Goal: Transaction & Acquisition: Book appointment/travel/reservation

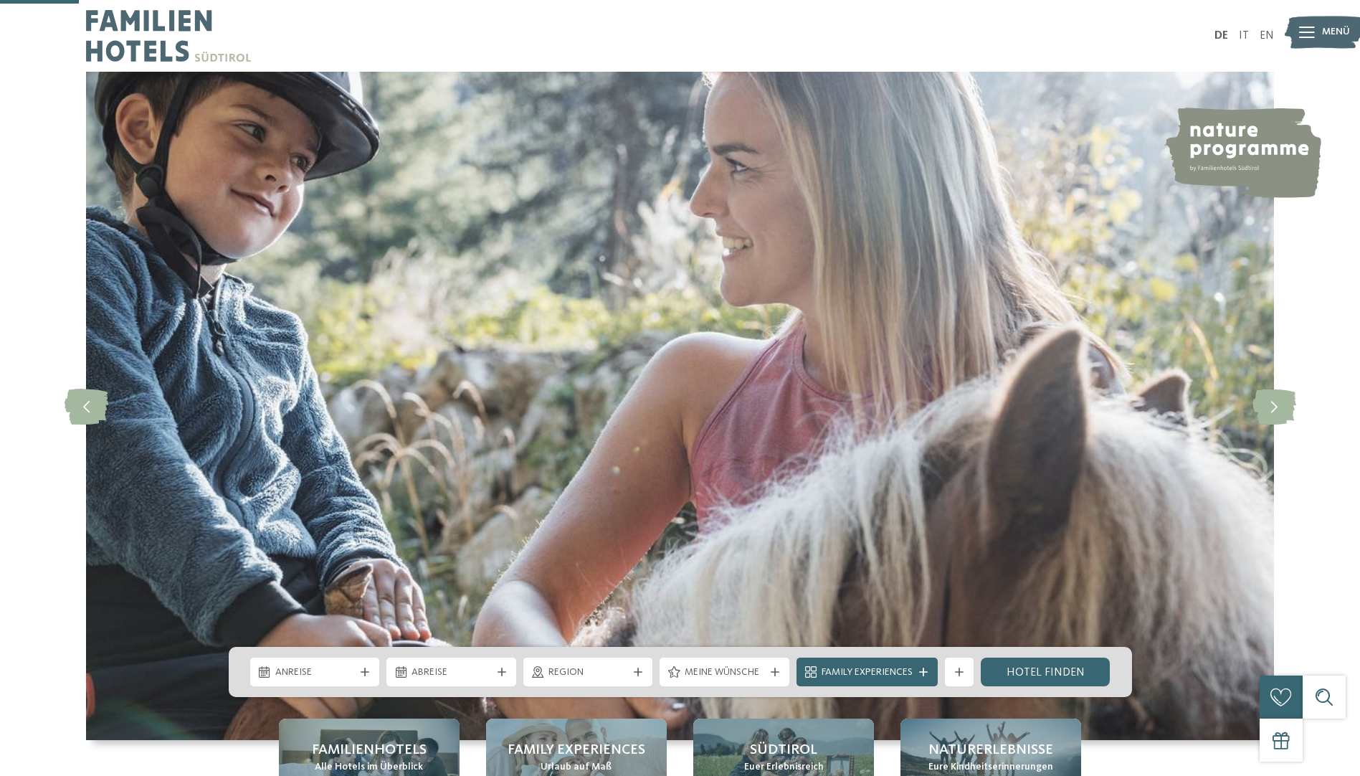
click at [358, 667] on div at bounding box center [365, 671] width 14 height 9
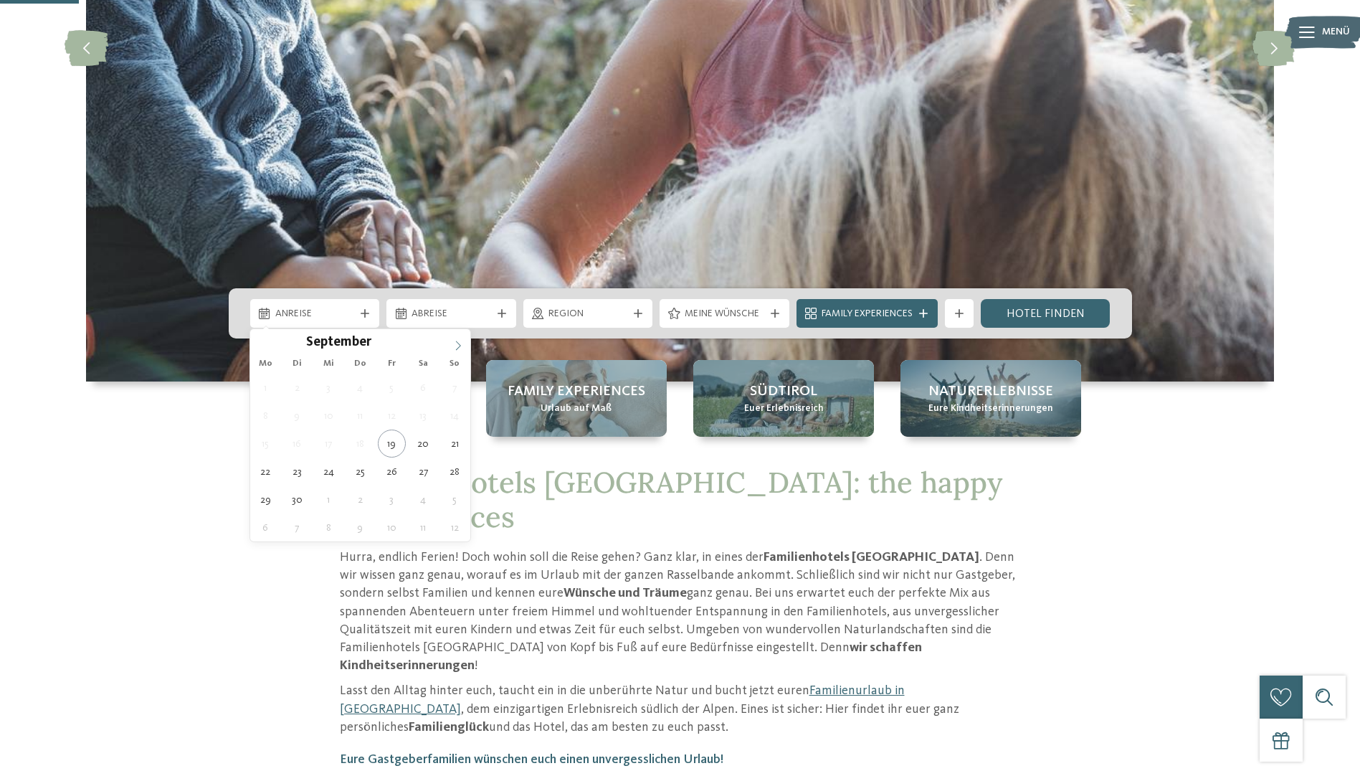
click at [455, 344] on icon at bounding box center [458, 346] width 10 height 10
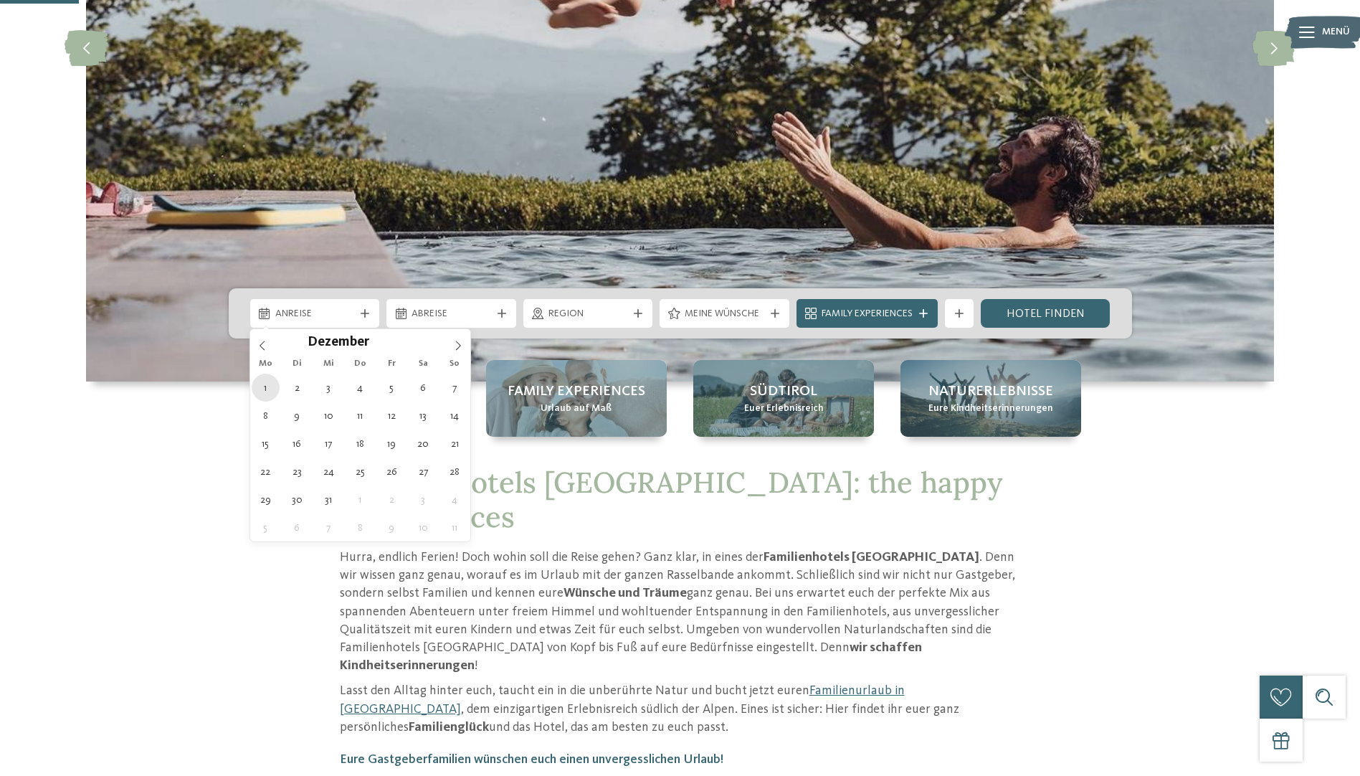
type div "[DATE]"
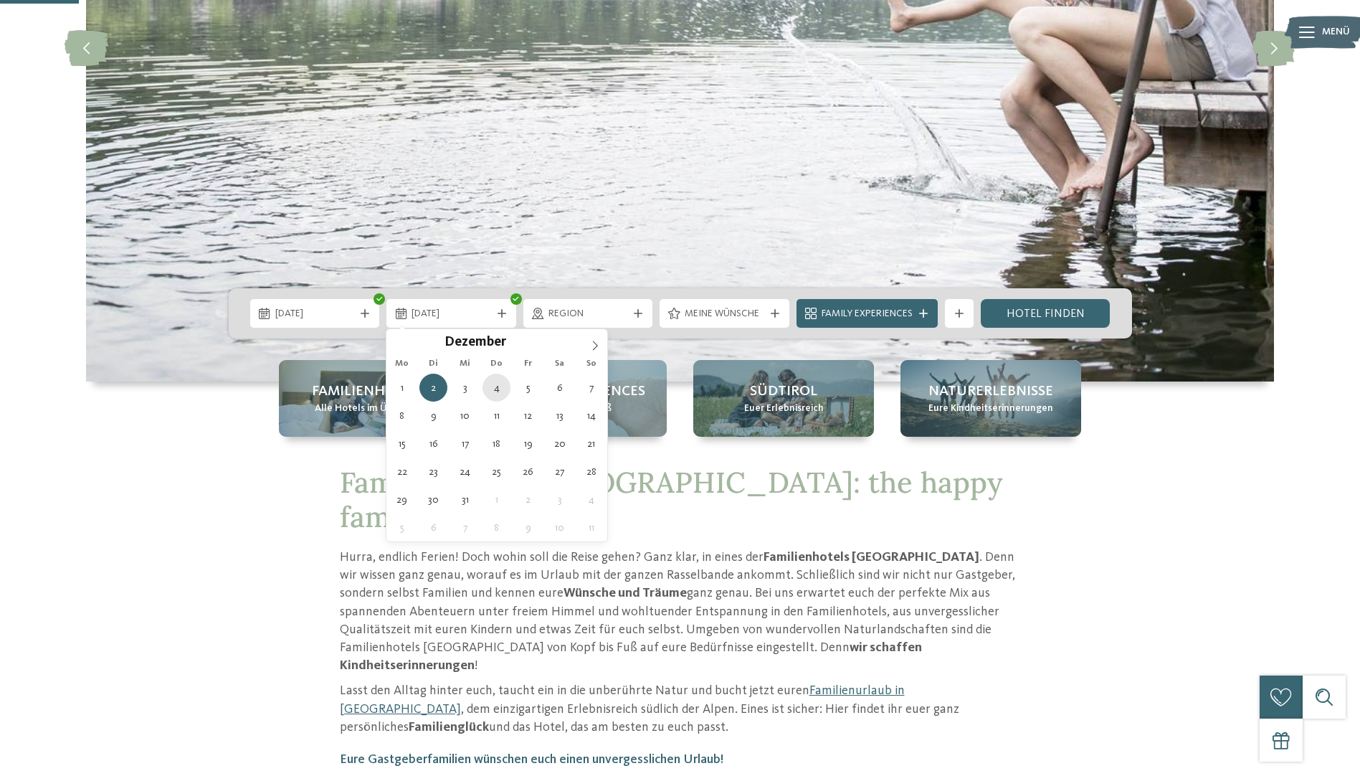
type div "[DATE]"
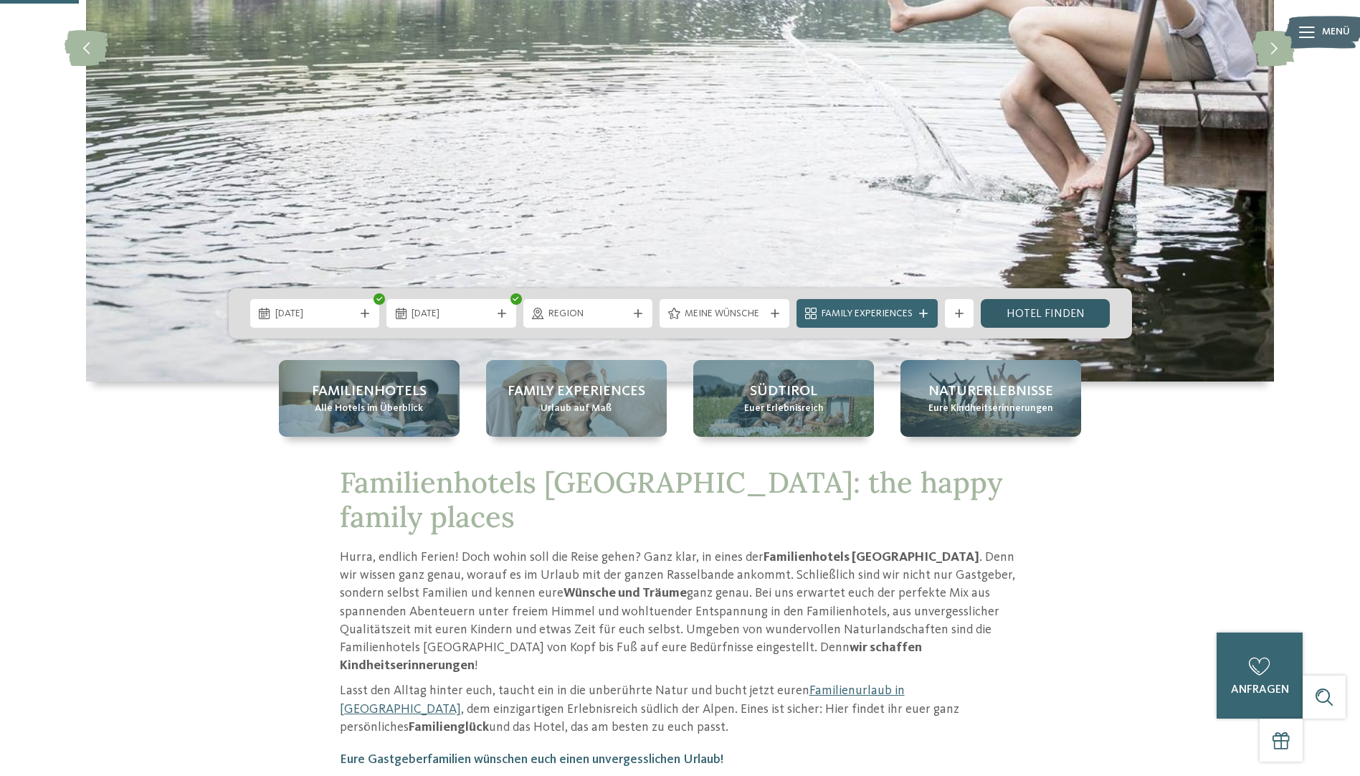
click at [1040, 315] on link "Hotel finden" at bounding box center [1046, 313] width 130 height 29
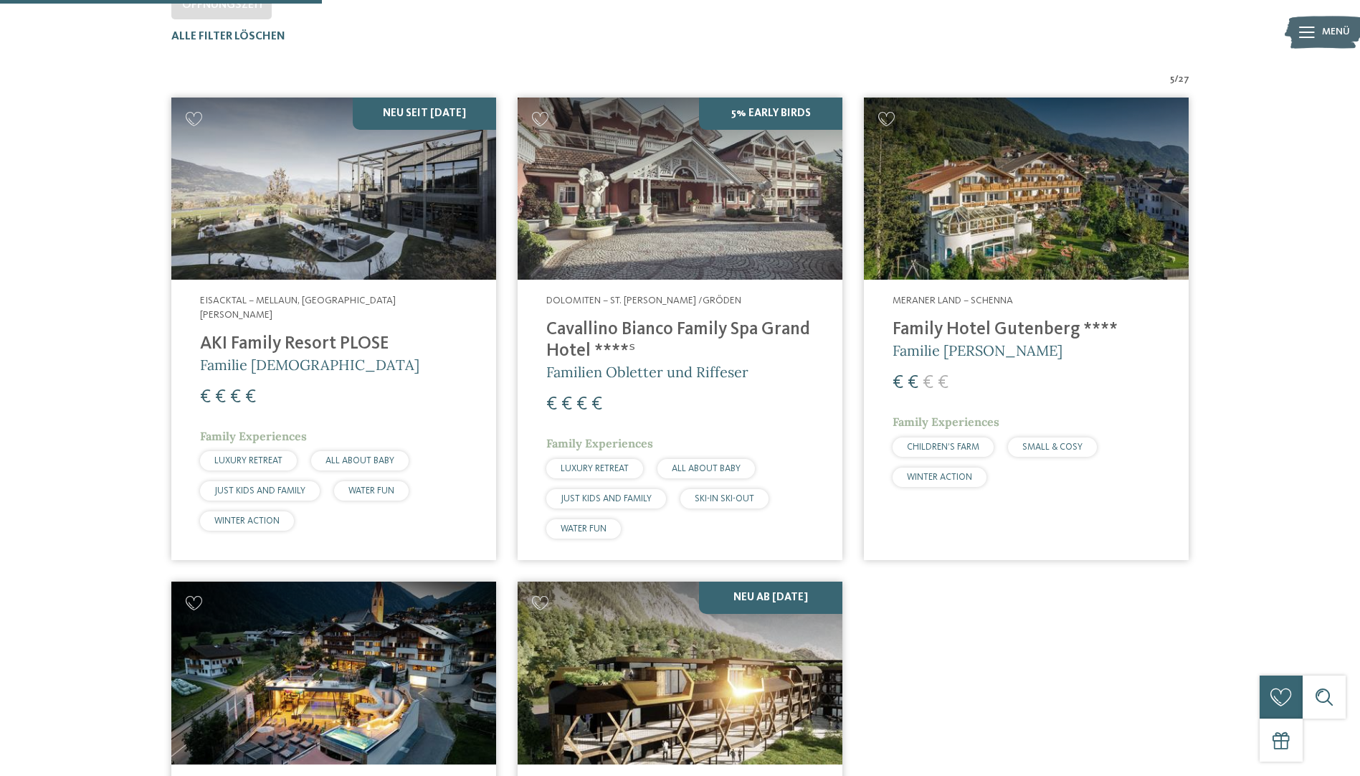
scroll to position [470, 0]
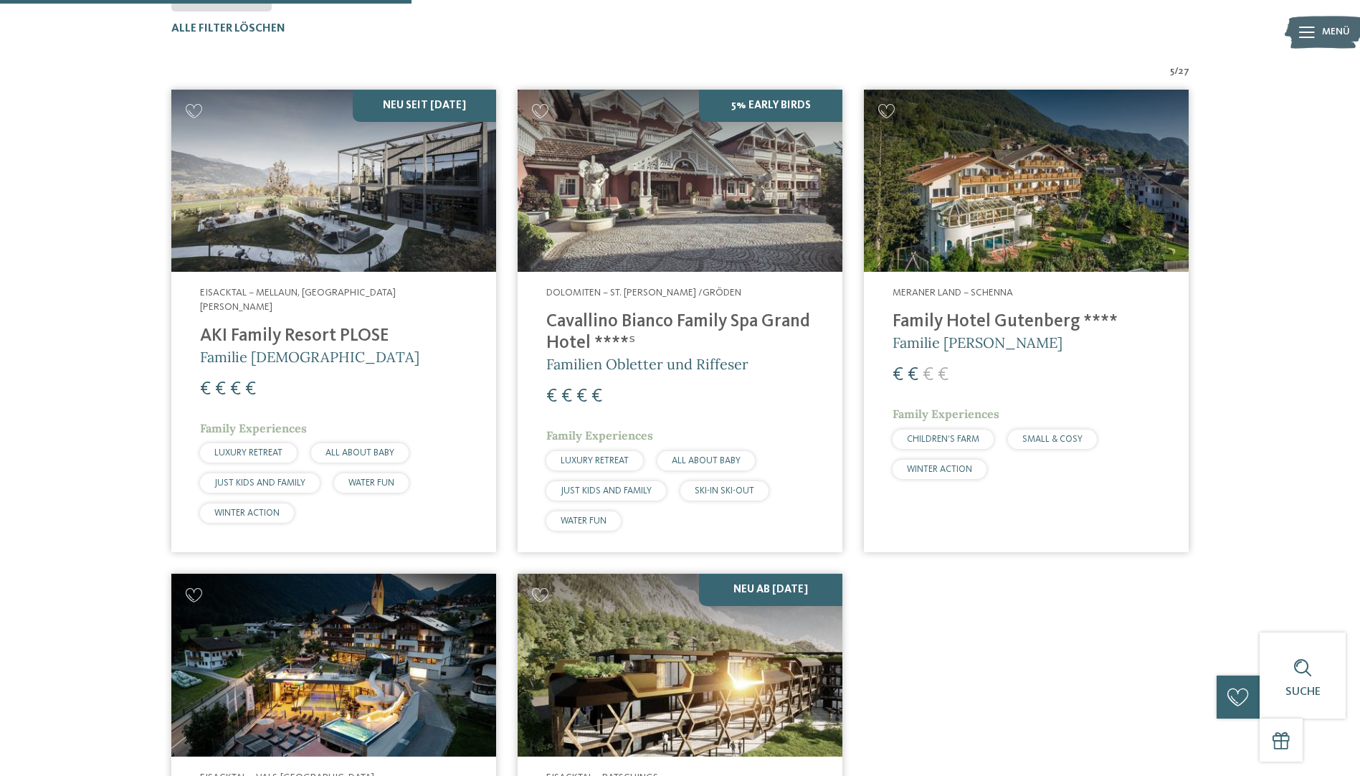
click at [355, 326] on h4 "AKI Family Resort PLOSE" at bounding box center [333, 337] width 267 height 22
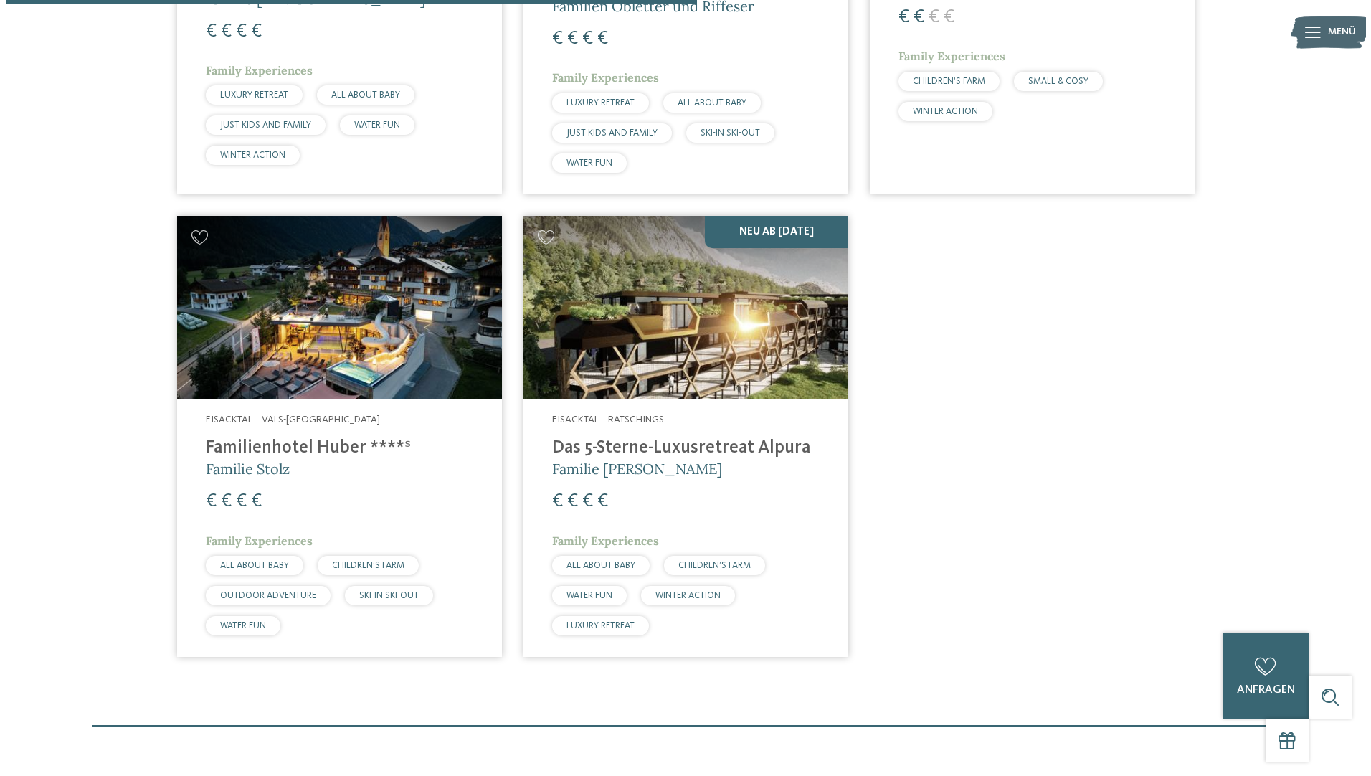
scroll to position [829, 0]
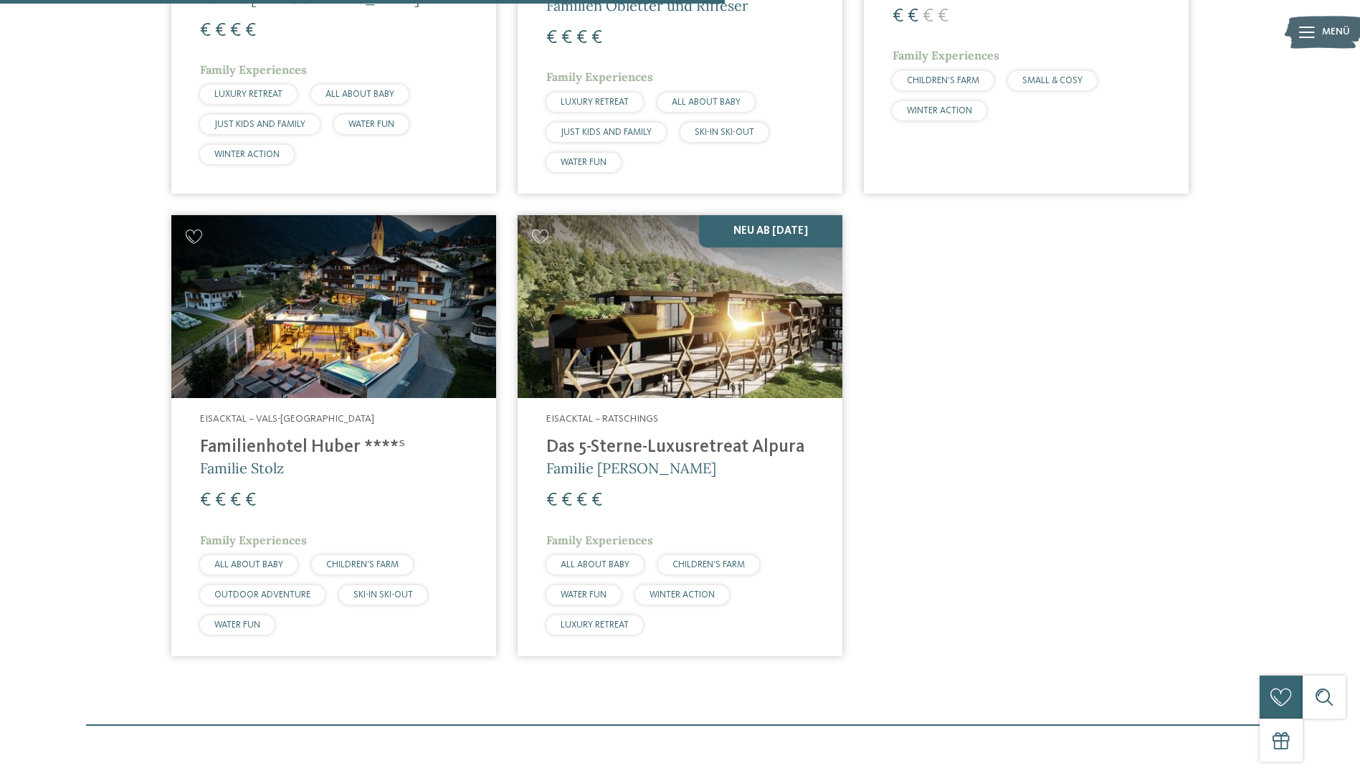
click at [700, 447] on h4 "Das 5-Sterne-Luxusretreat Alpura" at bounding box center [679, 448] width 267 height 22
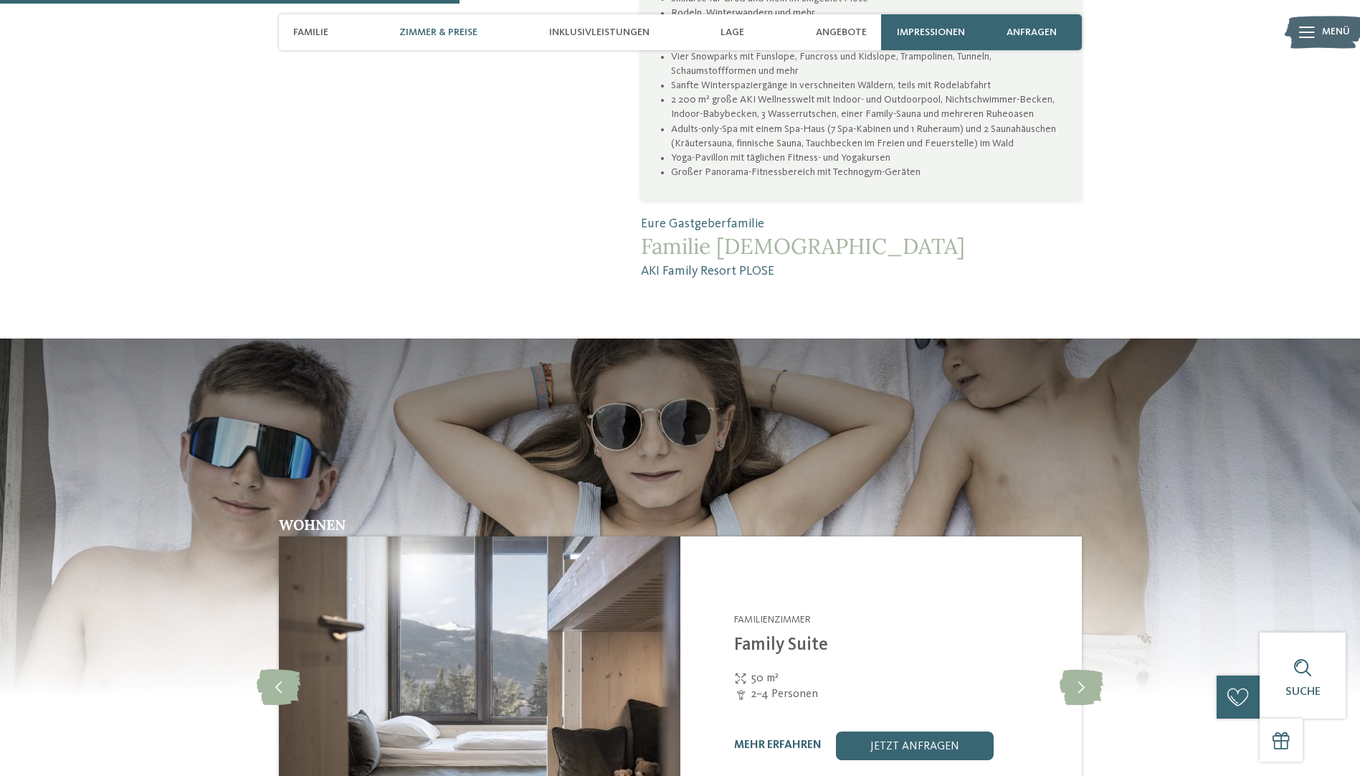
scroll to position [1649, 0]
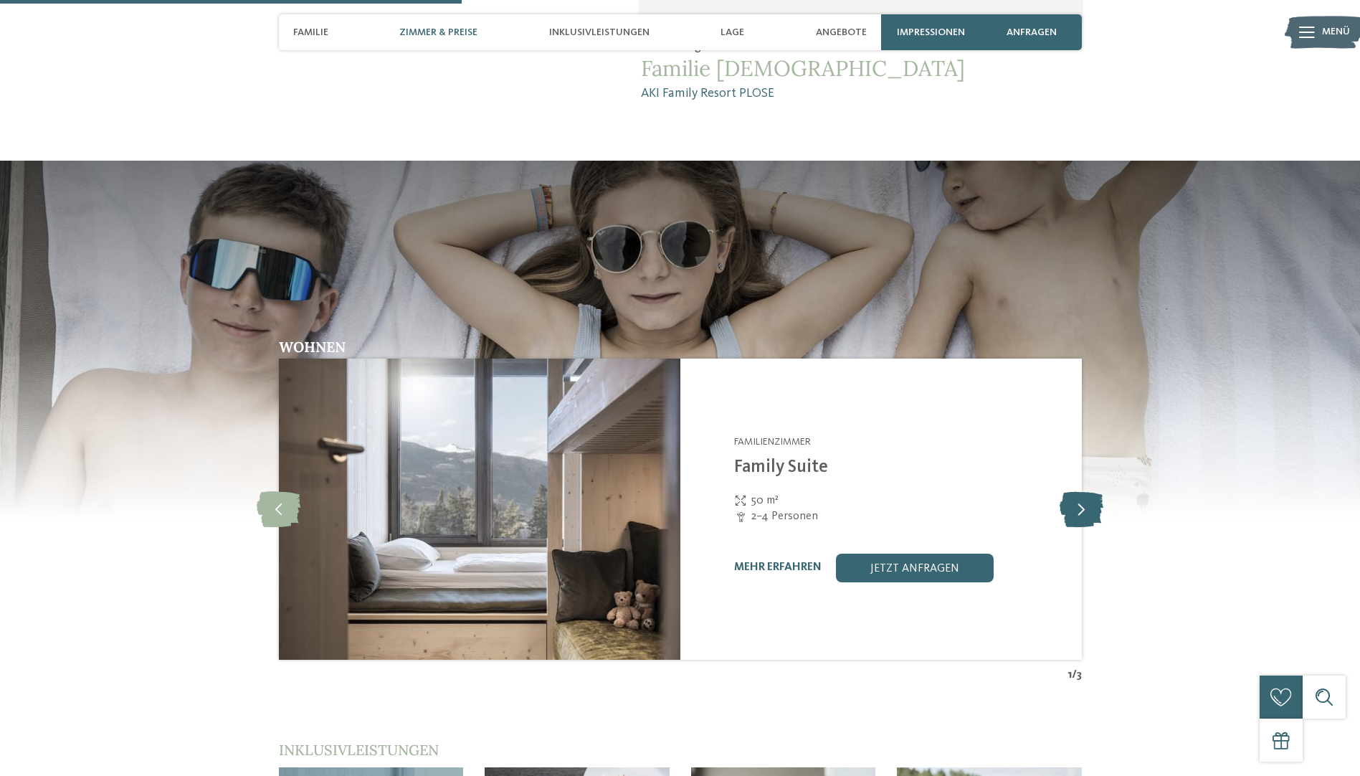
click at [1090, 491] on icon at bounding box center [1082, 509] width 44 height 36
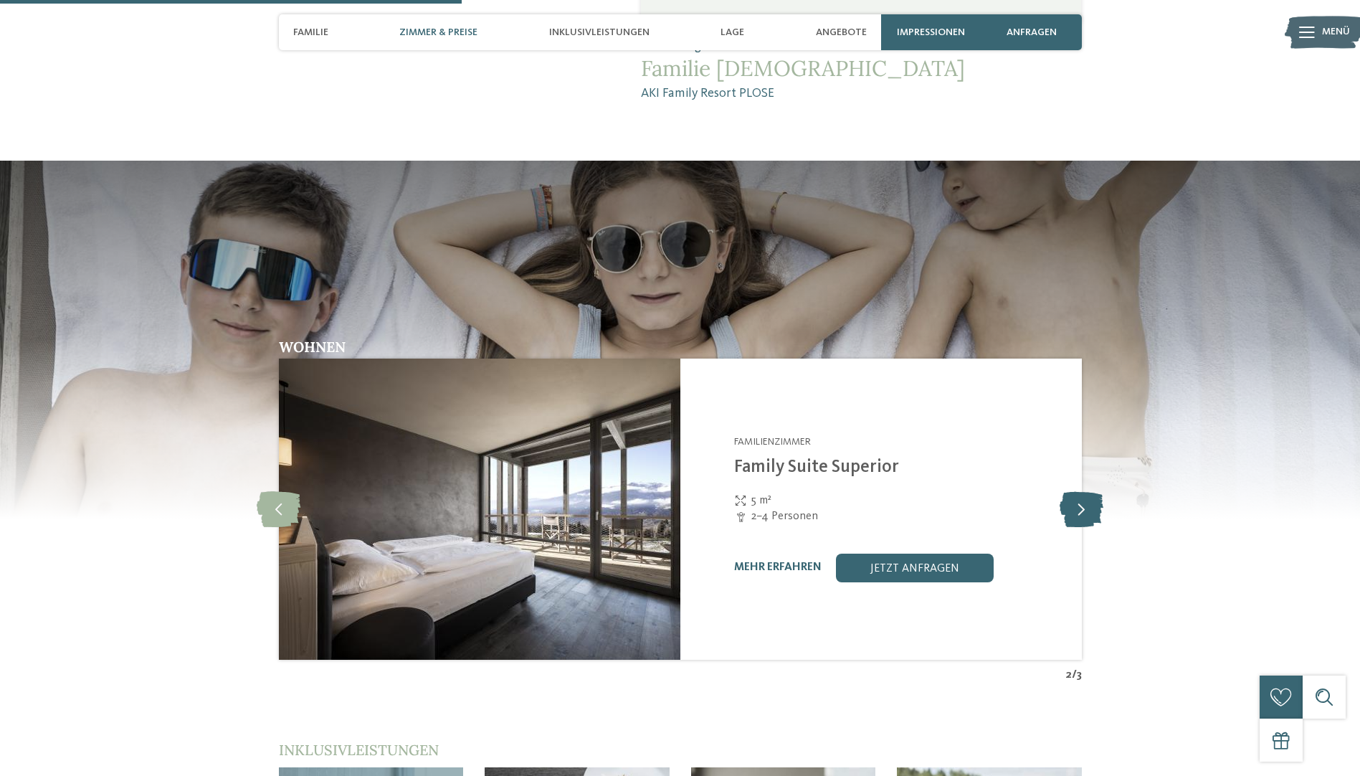
click at [1090, 491] on icon at bounding box center [1082, 509] width 44 height 36
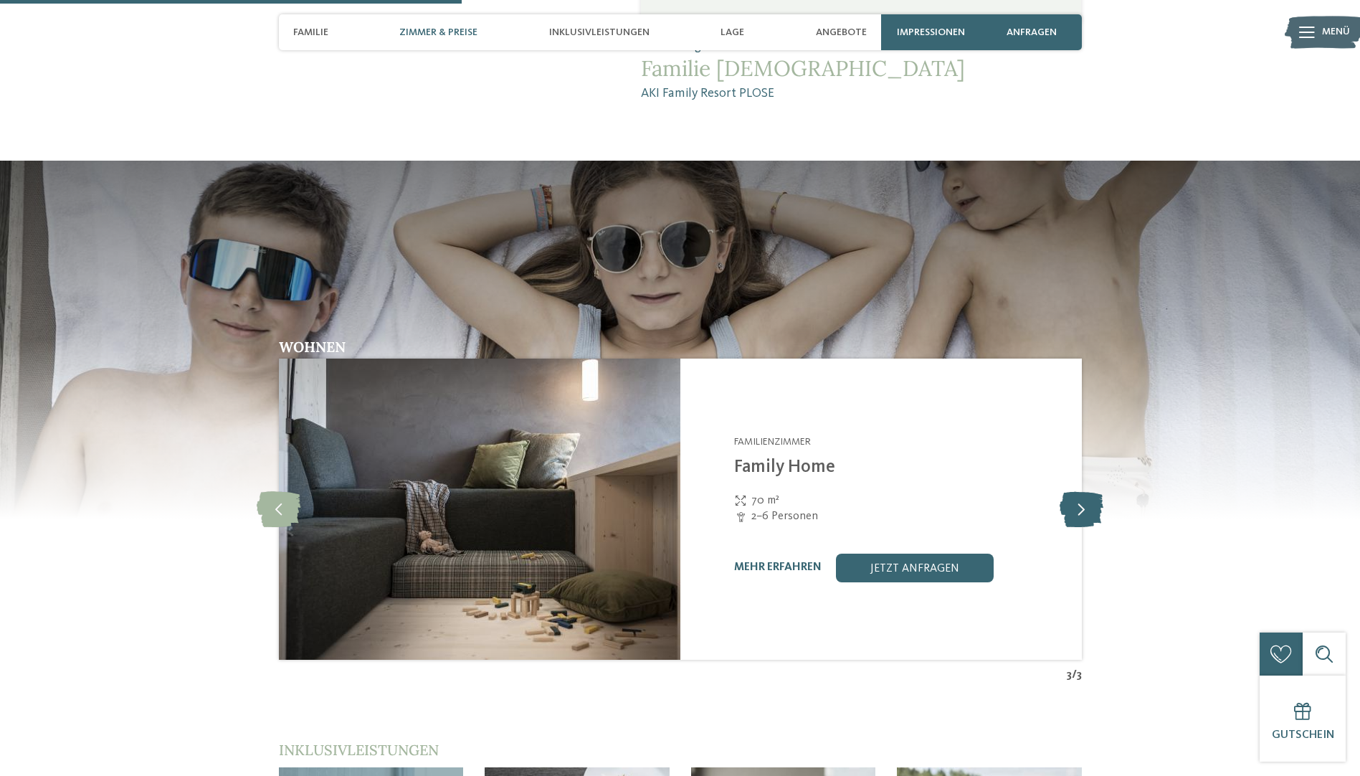
click at [1090, 491] on icon at bounding box center [1082, 509] width 44 height 36
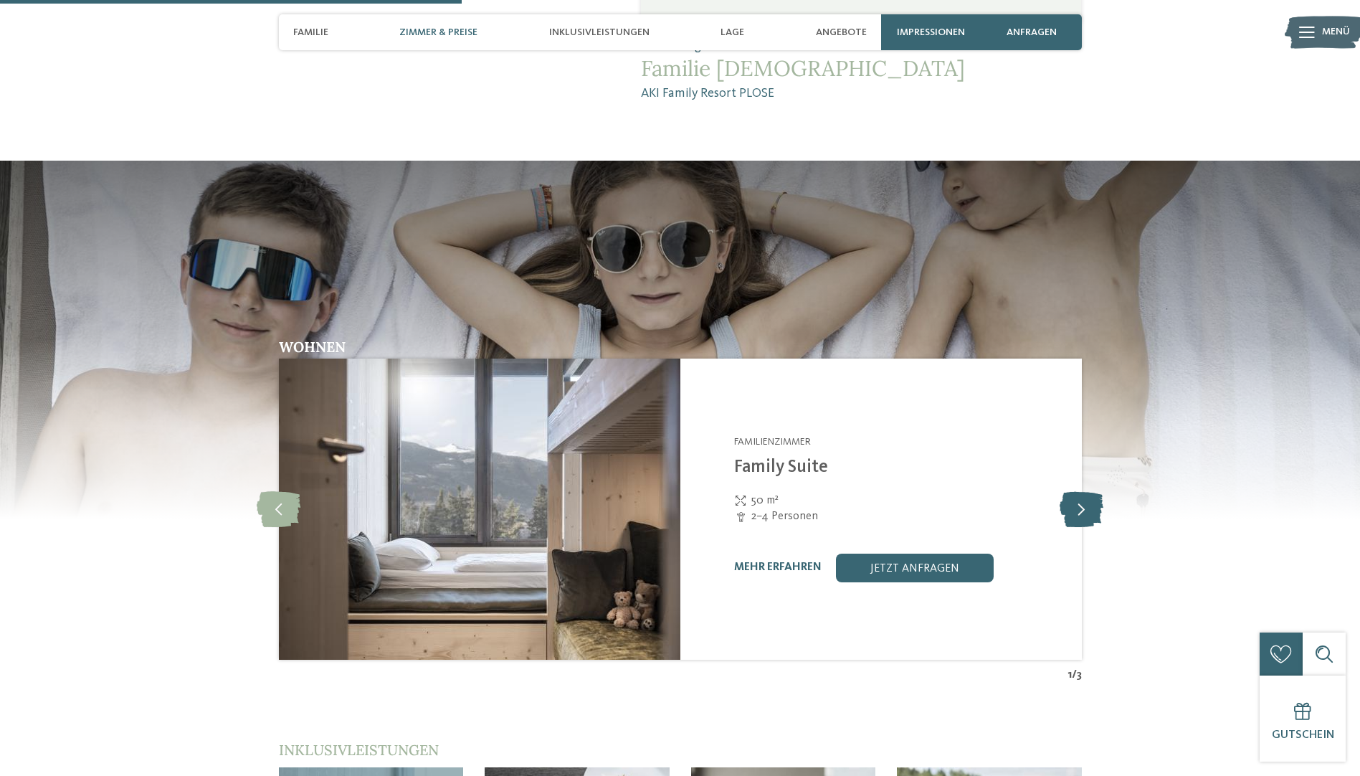
click at [1090, 491] on icon at bounding box center [1082, 509] width 44 height 36
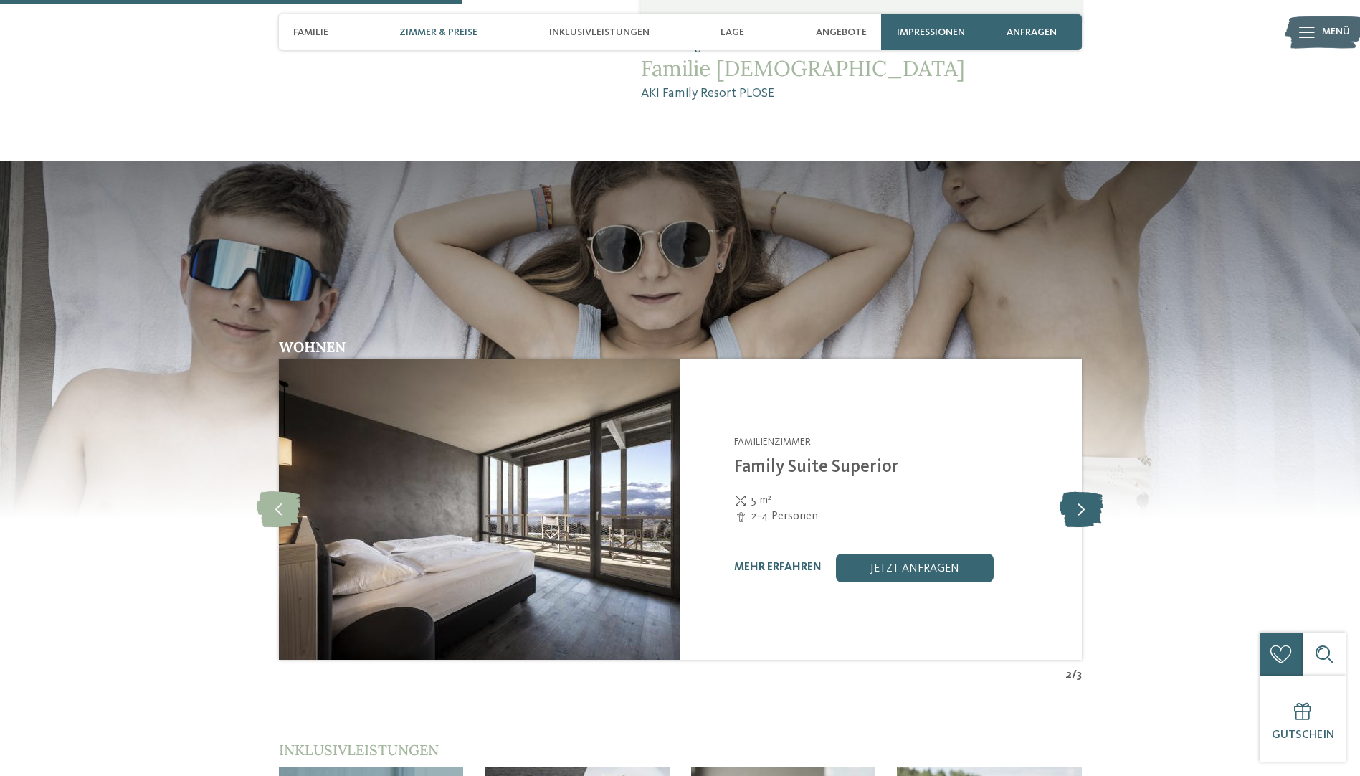
click at [1090, 491] on icon at bounding box center [1082, 509] width 44 height 36
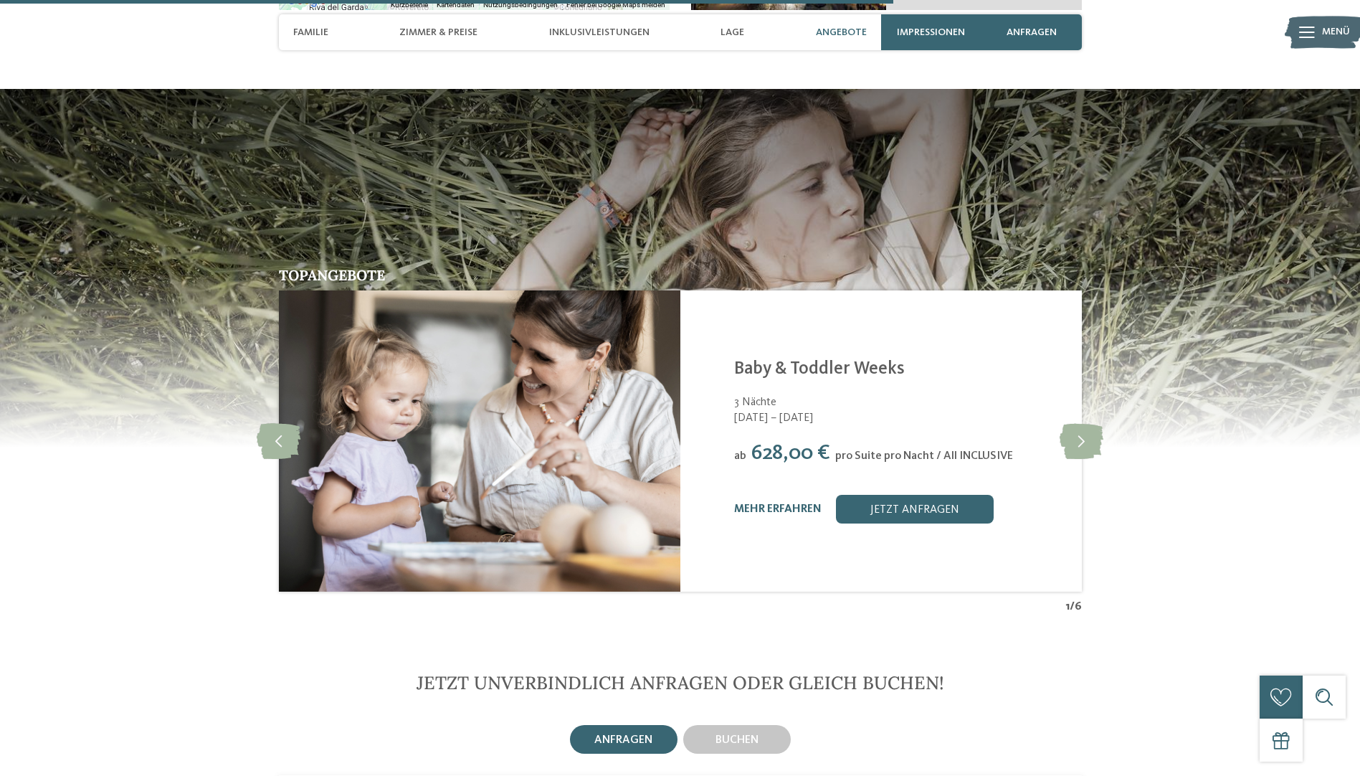
scroll to position [3298, 0]
